Goal: Information Seeking & Learning: Compare options

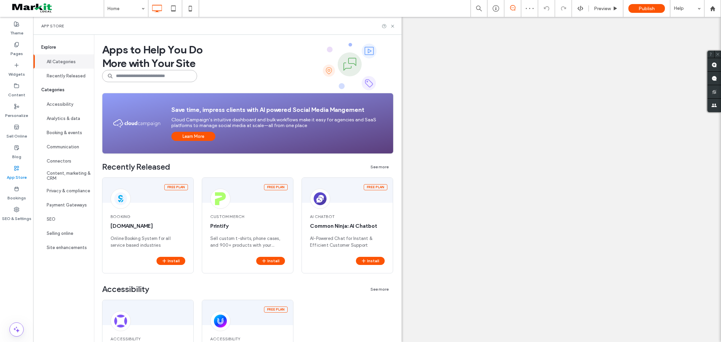
click at [140, 81] on input at bounding box center [149, 76] width 95 height 12
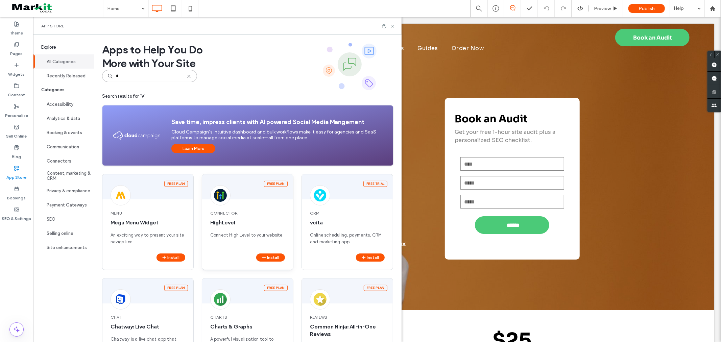
type input "*"
click at [259, 201] on div "Free plan Connector HighLevel Connect High Level to your website. Install" at bounding box center [248, 222] width 92 height 96
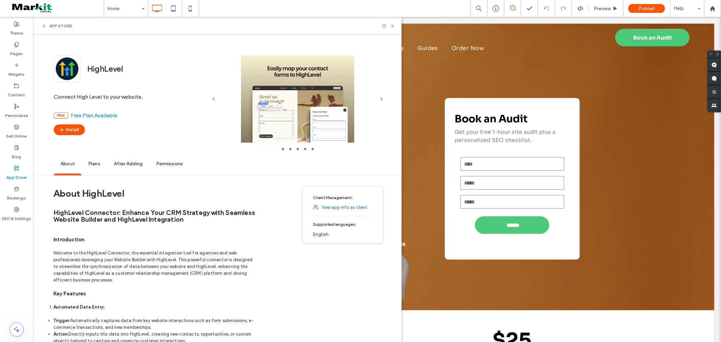
click at [96, 163] on span "Plans" at bounding box center [94, 164] width 26 height 19
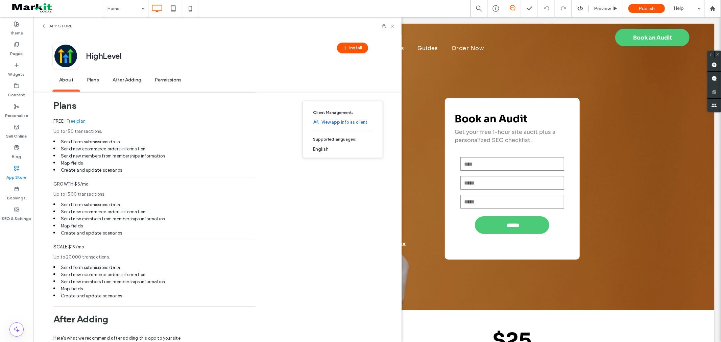
scroll to position [573, 0]
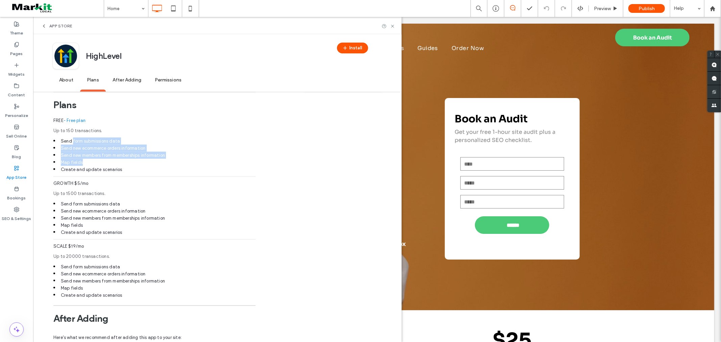
drag, startPoint x: 65, startPoint y: 137, endPoint x: 148, endPoint y: 162, distance: 86.5
click at [147, 161] on div "FREE - Free plan Up to 150 transactions. Send form submissions data Send new ec…" at bounding box center [154, 148] width 202 height 63
click at [150, 162] on li "Map fields" at bounding box center [154, 162] width 202 height 7
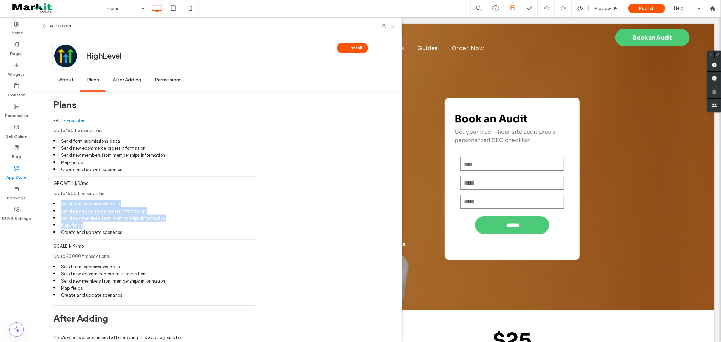
drag, startPoint x: 52, startPoint y: 203, endPoint x: 150, endPoint y: 225, distance: 100.4
click at [150, 225] on div "About HighLevel HighLevel Connector: Enhance Your CRM Strategy with Seamless We…" at bounding box center [217, 54] width 368 height 894
click at [151, 226] on li "Map fields" at bounding box center [154, 225] width 202 height 7
drag, startPoint x: 65, startPoint y: 205, endPoint x: 159, endPoint y: 232, distance: 98.1
click at [159, 232] on div "GROWTH $5/mo Up to 1500 transactions. Send form submissions data Send new ecomm…" at bounding box center [154, 211] width 202 height 63
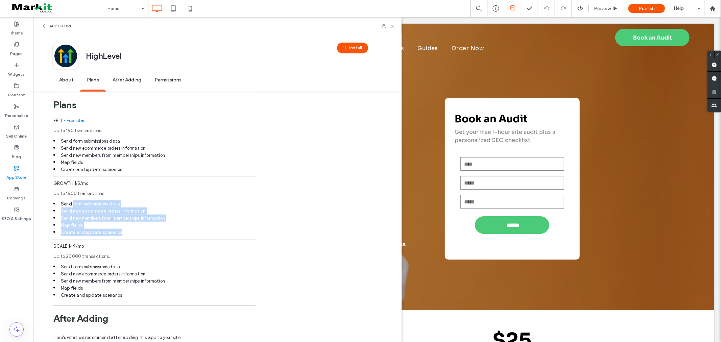
click at [159, 232] on li "Create and update scenarios" at bounding box center [154, 232] width 202 height 7
drag, startPoint x: 58, startPoint y: 212, endPoint x: 136, endPoint y: 234, distance: 80.8
click at [136, 234] on div "GROWTH $5/mo Up to 1500 transactions. Send form submissions data Send new ecomm…" at bounding box center [154, 211] width 202 height 63
click at [136, 234] on li "Create and update scenarios" at bounding box center [154, 232] width 202 height 7
drag, startPoint x: 69, startPoint y: 206, endPoint x: 147, endPoint y: 234, distance: 82.7
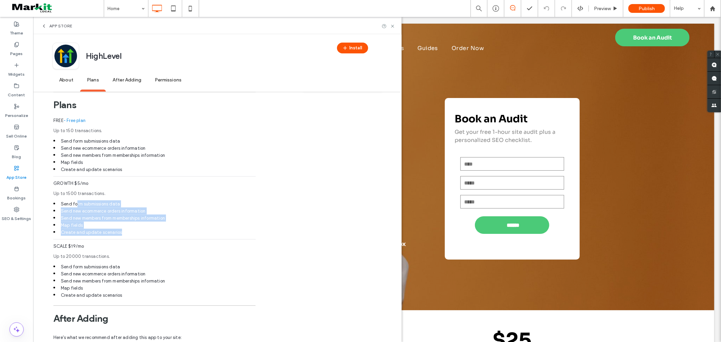
click at [145, 233] on div "GROWTH $5/mo Up to 1500 transactions. Send form submissions data Send new ecomm…" at bounding box center [154, 211] width 202 height 63
click at [147, 234] on li "Create and update scenarios" at bounding box center [154, 232] width 202 height 7
drag, startPoint x: 107, startPoint y: 230, endPoint x: 53, endPoint y: 217, distance: 55.7
click at [53, 217] on div "GROWTH $5/mo Up to 1500 transactions. Send form submissions data Send new ecomm…" at bounding box center [154, 211] width 202 height 63
click at [140, 229] on li "Create and update scenarios" at bounding box center [154, 232] width 202 height 7
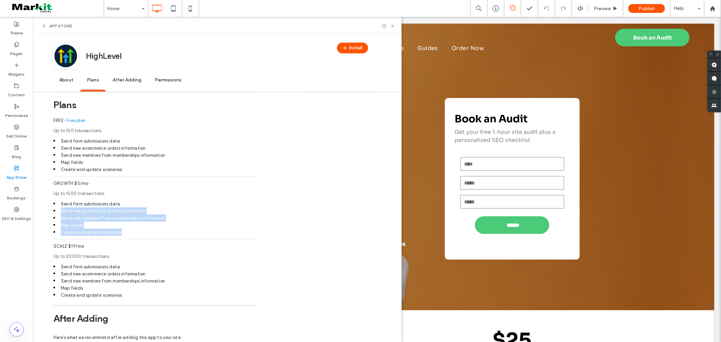
drag, startPoint x: 131, startPoint y: 231, endPoint x: 42, endPoint y: 212, distance: 90.9
click at [42, 212] on div "About HighLevel HighLevel Connector: Enhance Your CRM Strategy with Seamless We…" at bounding box center [217, 54] width 368 height 894
click at [90, 227] on li "Map fields" at bounding box center [154, 225] width 202 height 7
drag, startPoint x: 62, startPoint y: 214, endPoint x: 146, endPoint y: 228, distance: 85.0
click at [145, 228] on div "GROWTH $5/mo Up to 1500 transactions. Send form submissions data Send new ecomm…" at bounding box center [154, 211] width 202 height 63
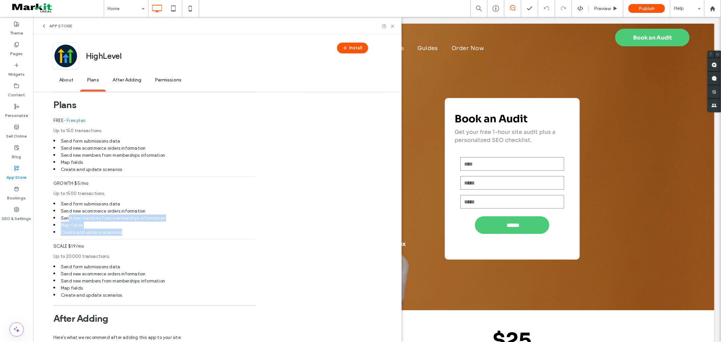
click at [149, 227] on li "Map fields" at bounding box center [154, 225] width 202 height 7
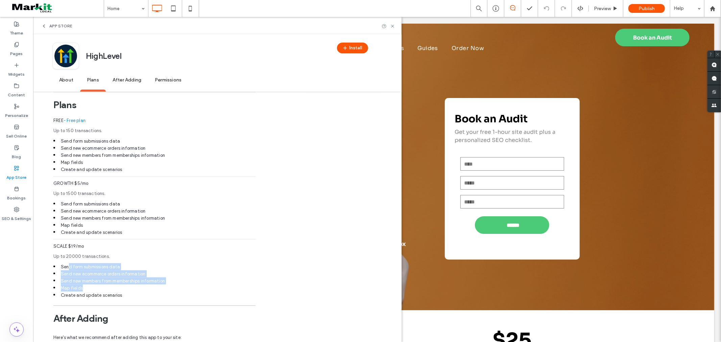
drag, startPoint x: 62, startPoint y: 265, endPoint x: 182, endPoint y: 289, distance: 122.0
click at [180, 289] on div "SCALE $19/mo Up to 20000 transactions. Send form submissions data Send new ecom…" at bounding box center [154, 271] width 202 height 56
click at [183, 289] on li "Map fields" at bounding box center [154, 288] width 202 height 7
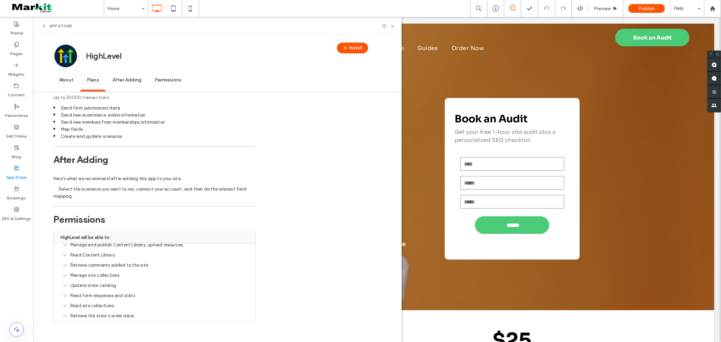
scroll to position [0, 0]
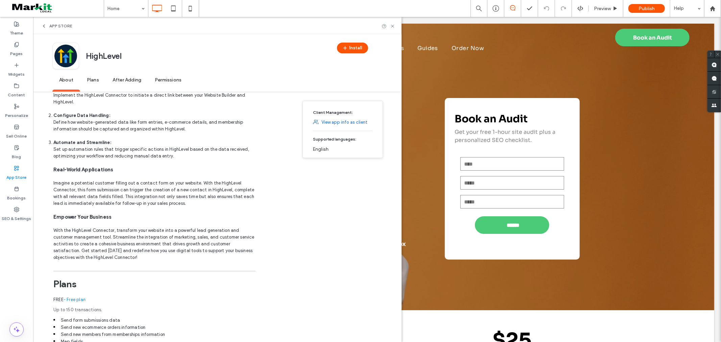
click at [68, 83] on span "About" at bounding box center [66, 80] width 28 height 19
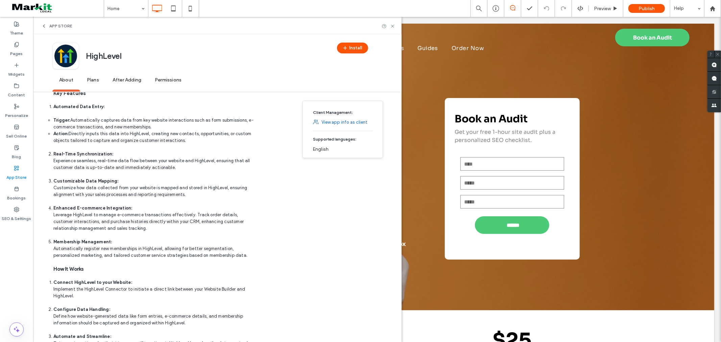
scroll to position [201, 0]
click at [59, 25] on span "App Store" at bounding box center [60, 25] width 23 height 5
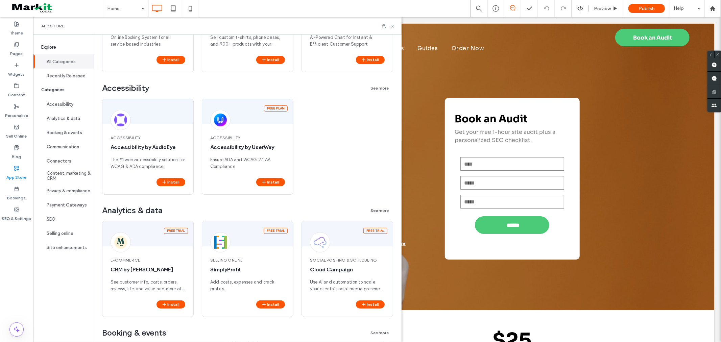
scroll to position [0, 0]
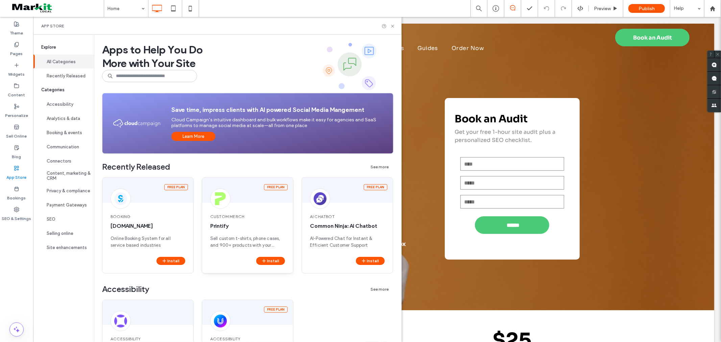
click at [234, 188] on div "Free plan" at bounding box center [247, 190] width 91 height 25
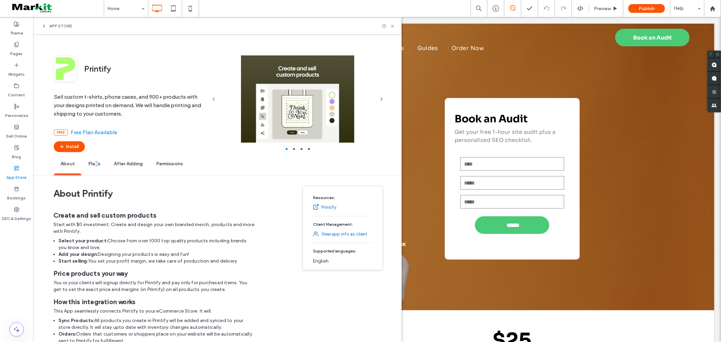
click at [96, 161] on span "Plans" at bounding box center [94, 164] width 26 height 19
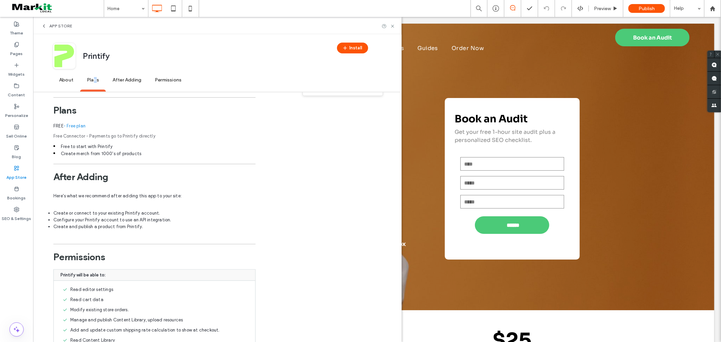
scroll to position [279, 0]
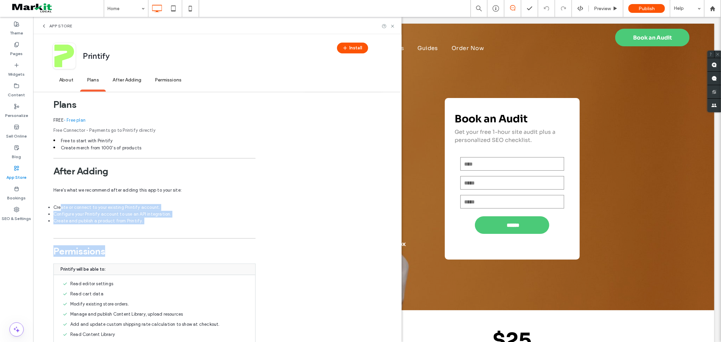
drag, startPoint x: 156, startPoint y: 231, endPoint x: 224, endPoint y: 224, distance: 68.6
click at [220, 228] on div "After Adding Here's what we recommend after adding this app to your site: Creat…" at bounding box center [154, 194] width 202 height 73
click at [224, 224] on div "After Adding Here's what we recommend after adding this app to your site: Creat…" at bounding box center [154, 194] width 202 height 73
drag, startPoint x: 156, startPoint y: 222, endPoint x: 45, endPoint y: 201, distance: 113.3
click at [45, 201] on div "About Printify Create and sell custom products Start with $0 investment. Create…" at bounding box center [217, 138] width 368 height 472
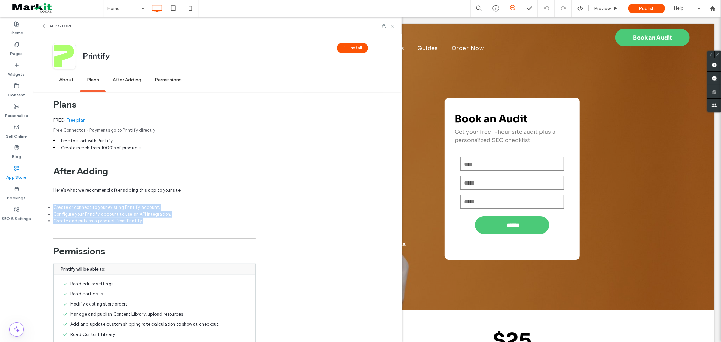
click at [77, 204] on li "Create or connect to your existing Printify account." at bounding box center [154, 207] width 202 height 7
drag, startPoint x: 58, startPoint y: 205, endPoint x: 208, endPoint y: 230, distance: 151.4
click at [207, 230] on div "After Adding Here's what we recommend after adding this app to your site: Creat…" at bounding box center [154, 194] width 202 height 73
click at [208, 227] on div "After Adding Here's what we recommend after adding this app to your site: Creat…" at bounding box center [154, 194] width 202 height 73
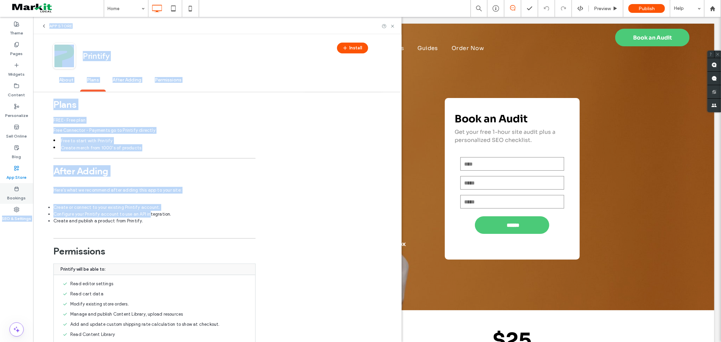
drag, startPoint x: 150, startPoint y: 211, endPoint x: 27, endPoint y: 197, distance: 123.5
click at [27, 197] on div "Theme Pages Widgets Content Personalize Sell Online Blog App Store Bookings SEO…" at bounding box center [16, 179] width 33 height 325
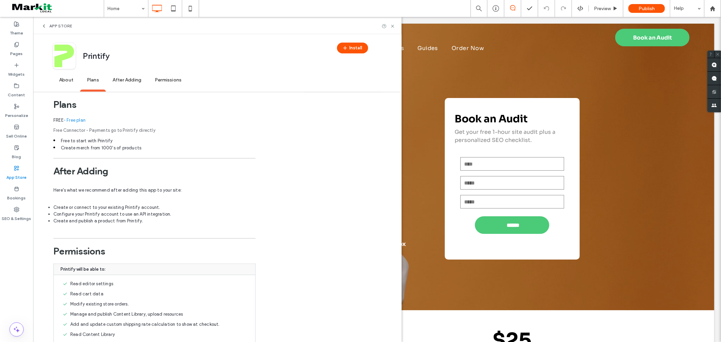
click at [174, 231] on div "Permissions Printify will be able to: Read editor settings Read cart data Modif…" at bounding box center [154, 292] width 202 height 122
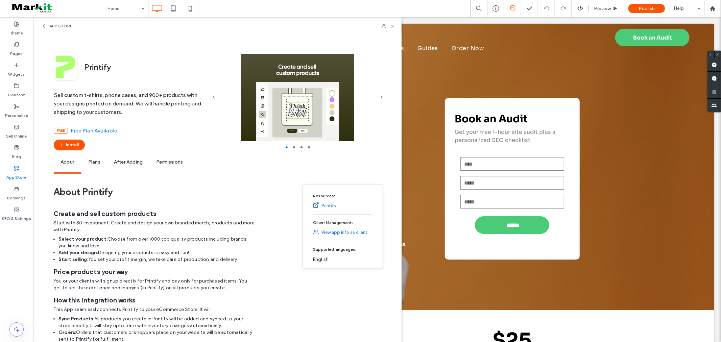
scroll to position [0, 0]
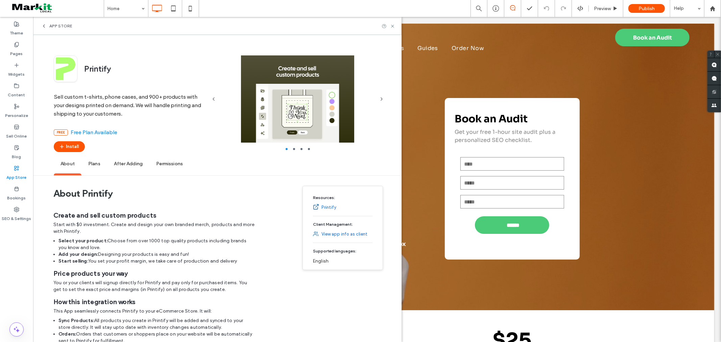
click at [52, 28] on span "App Store" at bounding box center [60, 25] width 23 height 5
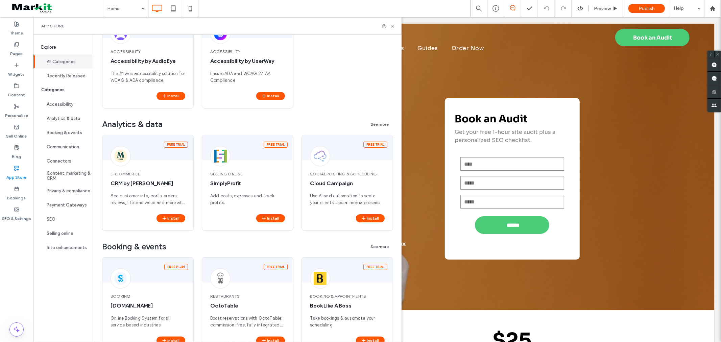
scroll to position [300, 0]
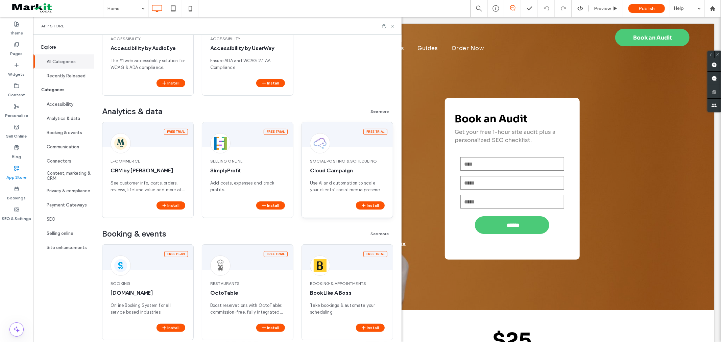
click at [373, 140] on div "Free trial" at bounding box center [347, 134] width 91 height 25
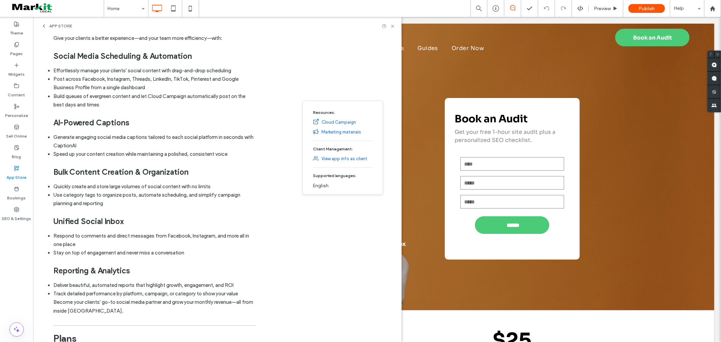
scroll to position [0, 0]
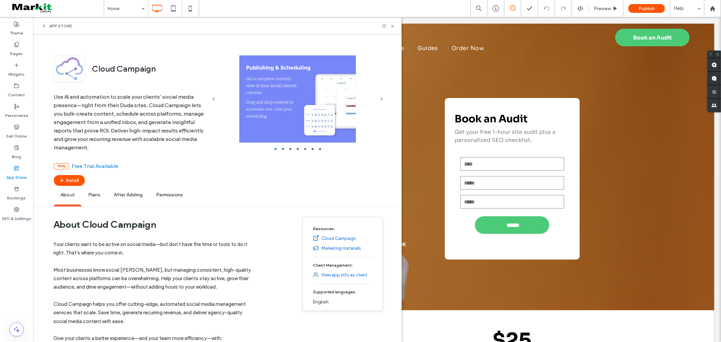
drag, startPoint x: 92, startPoint y: 198, endPoint x: 89, endPoint y: 203, distance: 5.9
click at [92, 200] on span "Plans" at bounding box center [94, 195] width 26 height 19
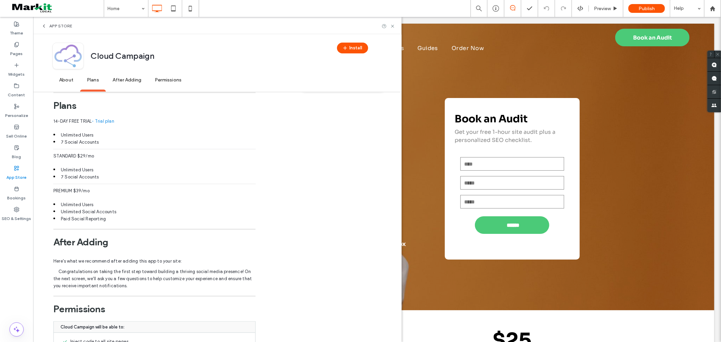
scroll to position [534, 0]
drag, startPoint x: 56, startPoint y: 25, endPoint x: 60, endPoint y: 31, distance: 7.1
click at [56, 25] on span "App Store" at bounding box center [60, 25] width 23 height 5
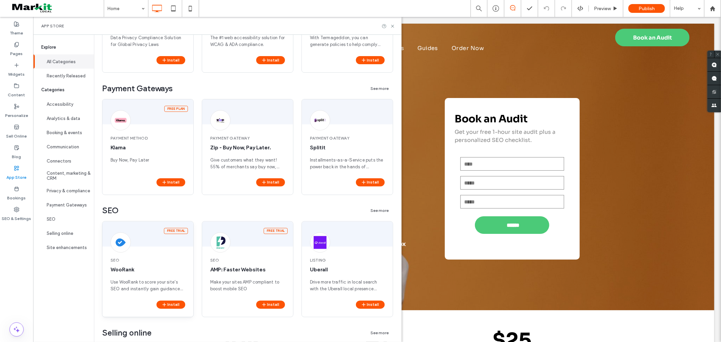
scroll to position [1070, 0]
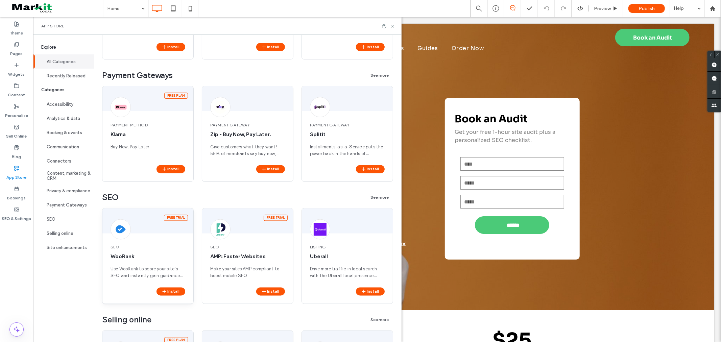
click at [166, 252] on div "SEO WooRank Use WooRank to score your site’s SEO and instantly gain guidance an…" at bounding box center [147, 261] width 91 height 51
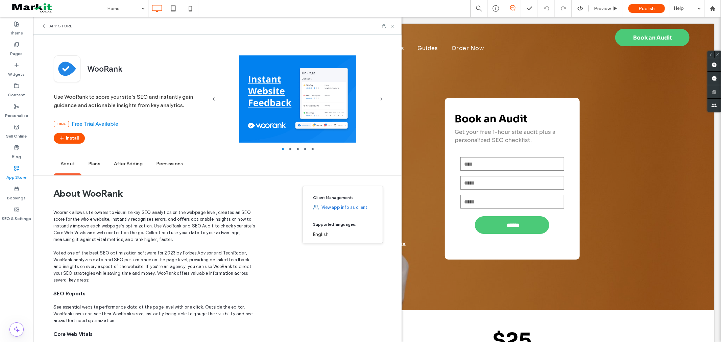
click at [96, 156] on span "Plans" at bounding box center [94, 164] width 26 height 19
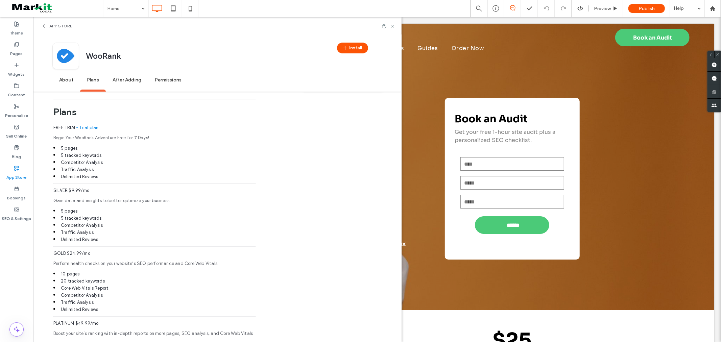
scroll to position [411, 0]
drag, startPoint x: 53, startPoint y: 205, endPoint x: 125, endPoint y: 231, distance: 76.9
click at [125, 231] on div "SILVER $9.99/mo Gain data and insights to better optimize your business 5 pages…" at bounding box center [154, 218] width 202 height 63
click at [126, 236] on li "Unlimited Reviews" at bounding box center [154, 239] width 202 height 7
drag, startPoint x: 59, startPoint y: 218, endPoint x: 119, endPoint y: 226, distance: 60.0
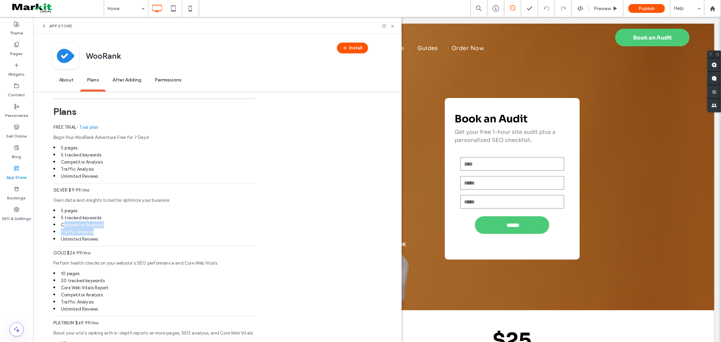
click at [111, 224] on div "SILVER $9.99/mo Gain data and insights to better optimize your business 5 pages…" at bounding box center [154, 218] width 202 height 63
click at [127, 236] on li "Unlimited Reviews" at bounding box center [154, 239] width 202 height 7
drag, startPoint x: 52, startPoint y: 228, endPoint x: 130, endPoint y: 240, distance: 79.0
click at [128, 240] on div "About WooRank Woorank allows site owners to visualize key SEO analytics on the …" at bounding box center [217, 187] width 368 height 835
click at [130, 240] on div "SILVER $9.99/mo Gain data and insights to better optimize your business 5 pages…" at bounding box center [154, 218] width 202 height 63
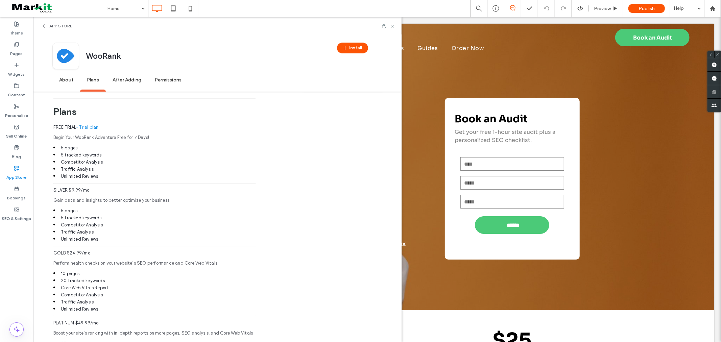
click at [51, 16] on link at bounding box center [54, 8] width 99 height 17
click at [51, 17] on div "App Store" at bounding box center [217, 26] width 368 height 18
